Goal: Ask a question

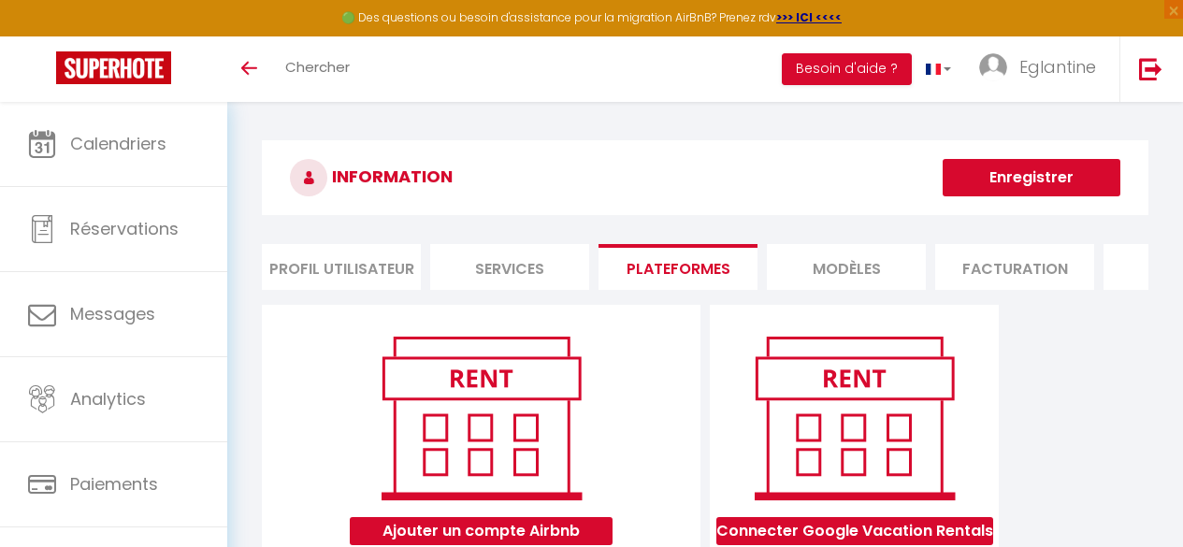
scroll to position [217, 0]
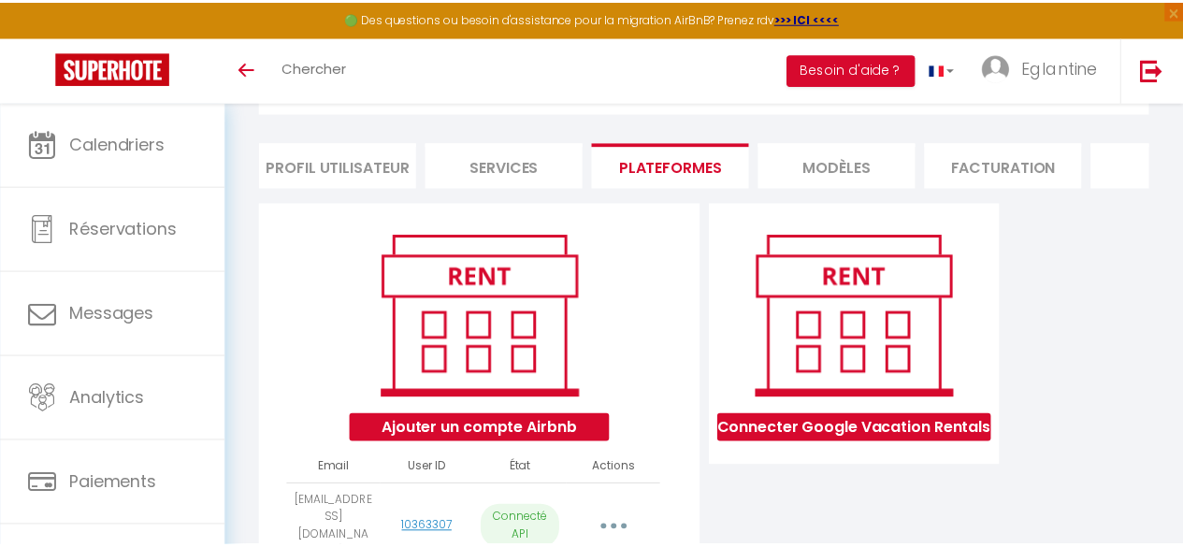
scroll to position [217, 0]
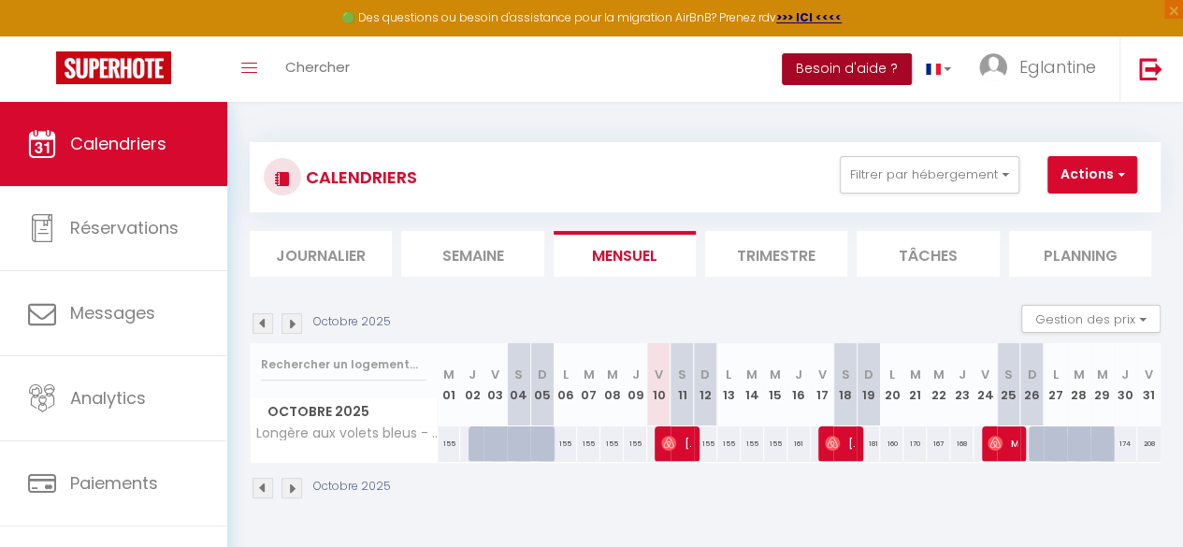
click at [860, 70] on button "Besoin d'aide ?" at bounding box center [847, 69] width 130 height 32
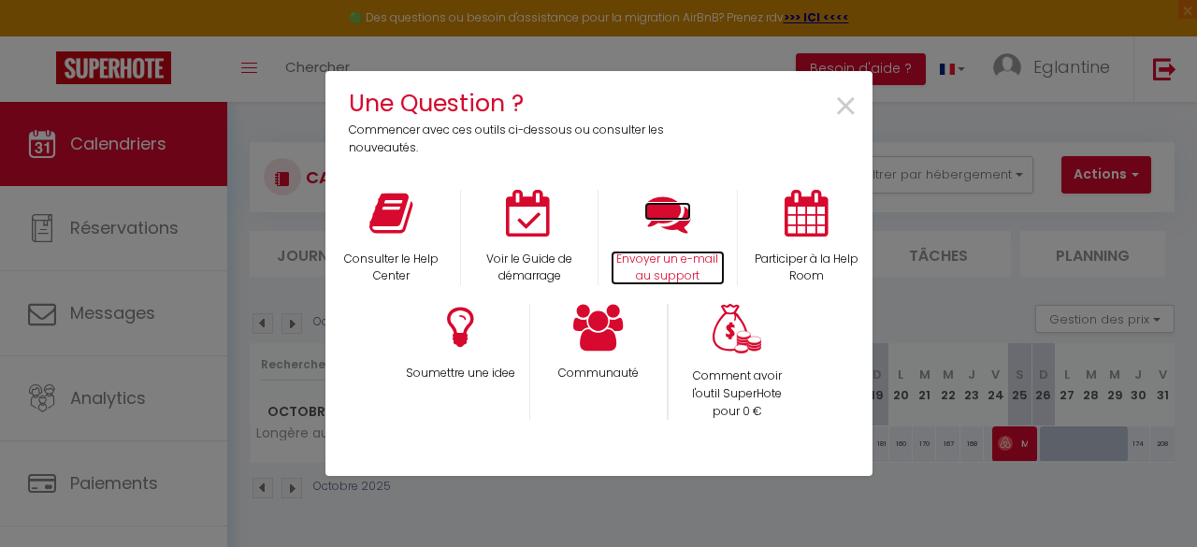
click at [674, 263] on p "Envoyer un e-mail au support" at bounding box center [668, 269] width 114 height 36
